Goal: Transaction & Acquisition: Purchase product/service

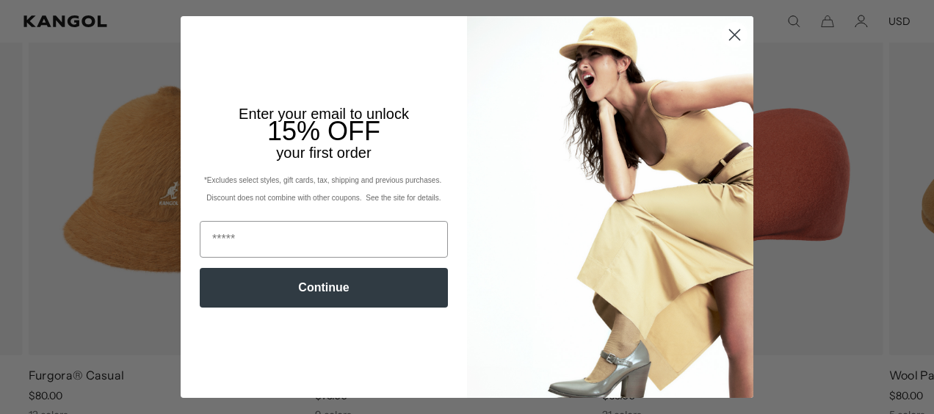
click at [732, 38] on icon "Close dialog" at bounding box center [735, 34] width 10 height 10
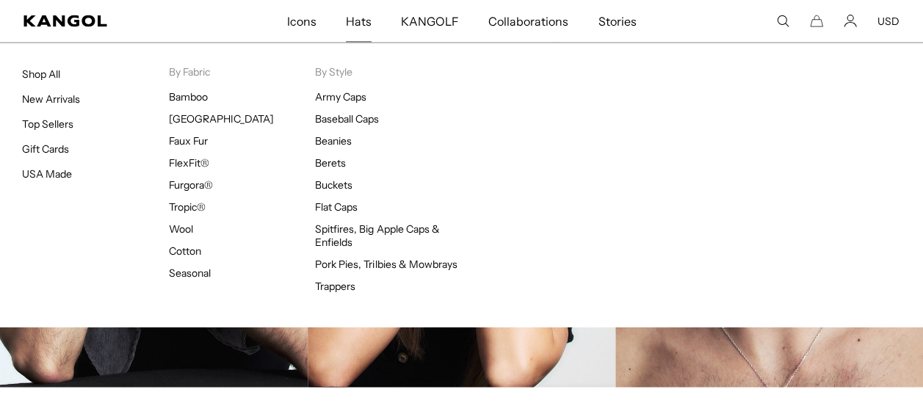
click at [357, 19] on span "Hats" at bounding box center [359, 21] width 26 height 43
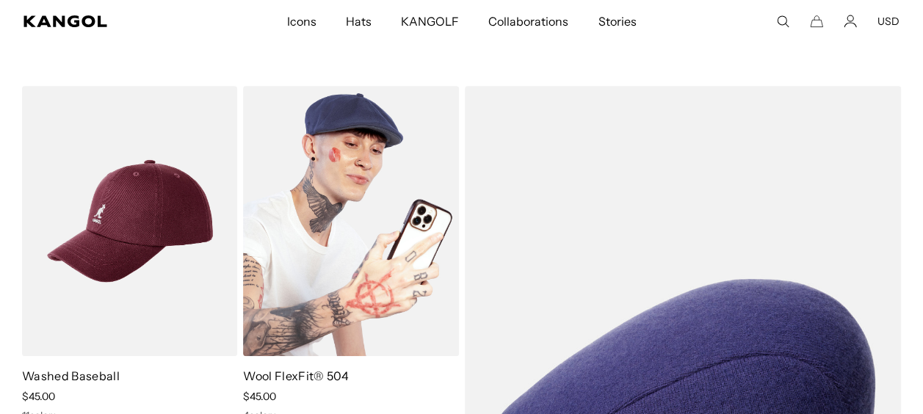
click at [333, 123] on img at bounding box center [350, 221] width 215 height 270
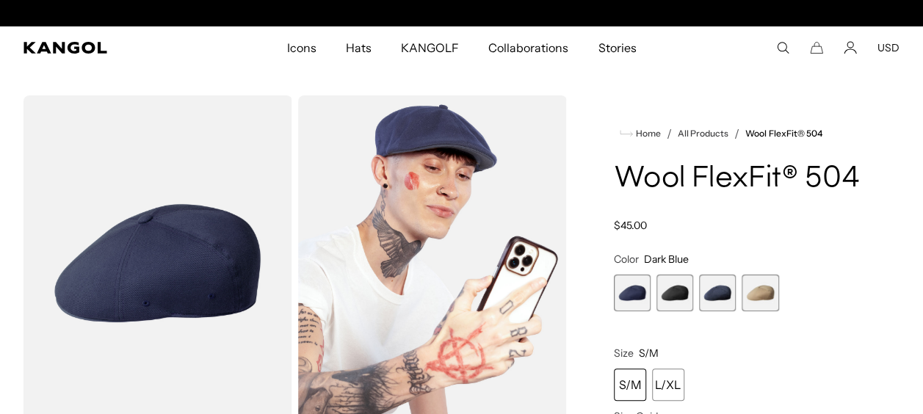
click at [200, 263] on img "Gallery Viewer" at bounding box center [158, 263] width 269 height 336
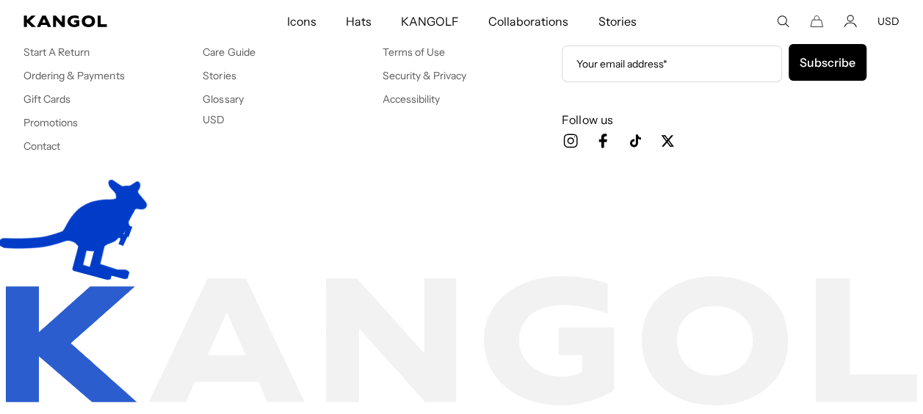
scroll to position [0, 303]
